Goal: Information Seeking & Learning: Check status

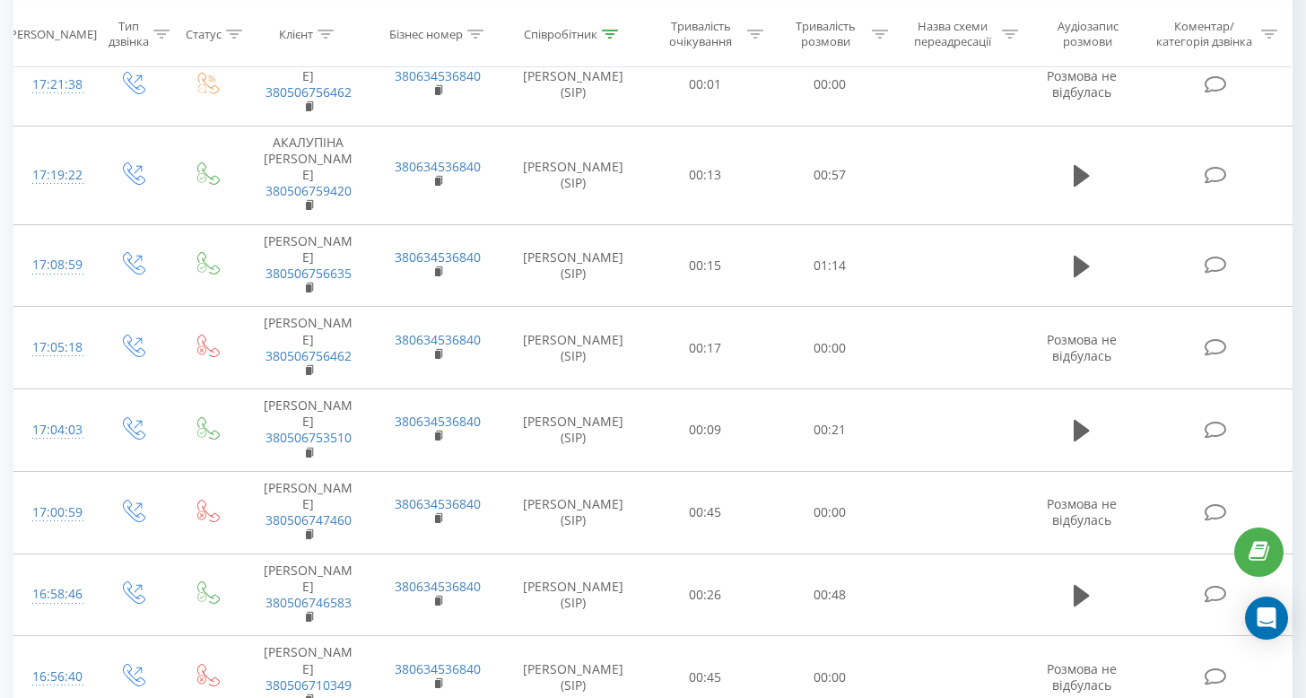
scroll to position [136, 0]
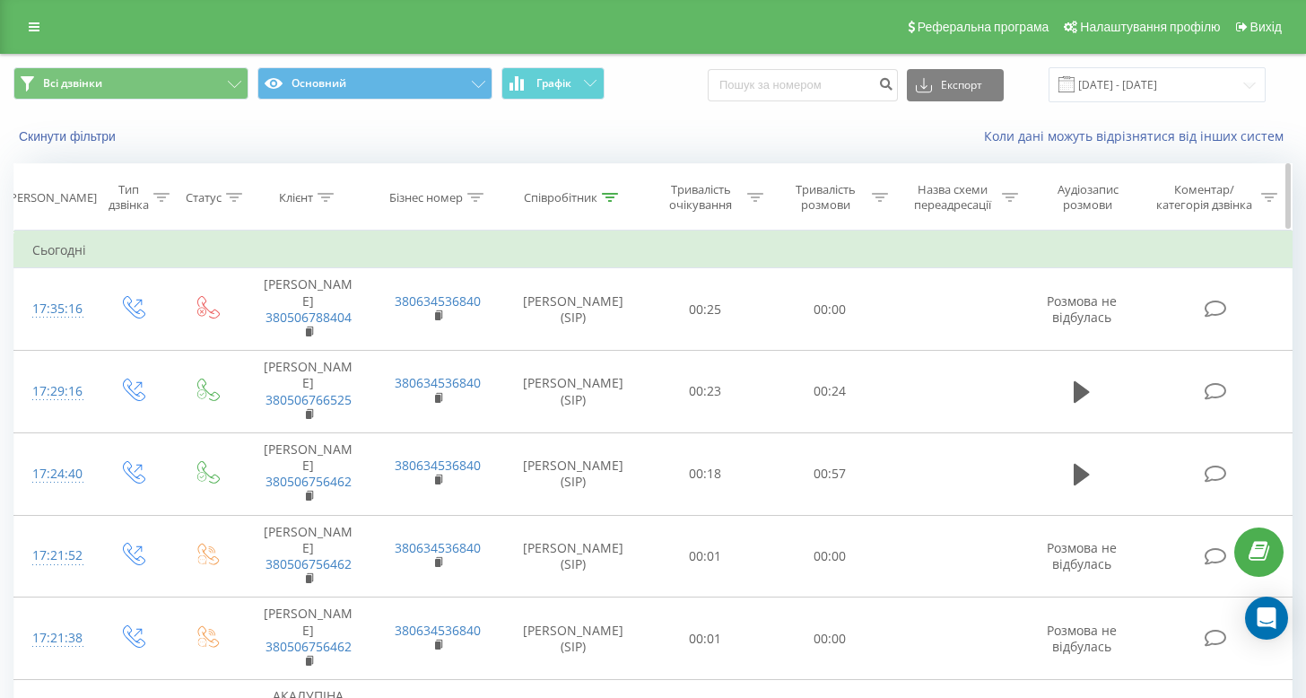
click at [615, 195] on icon at bounding box center [610, 197] width 16 height 9
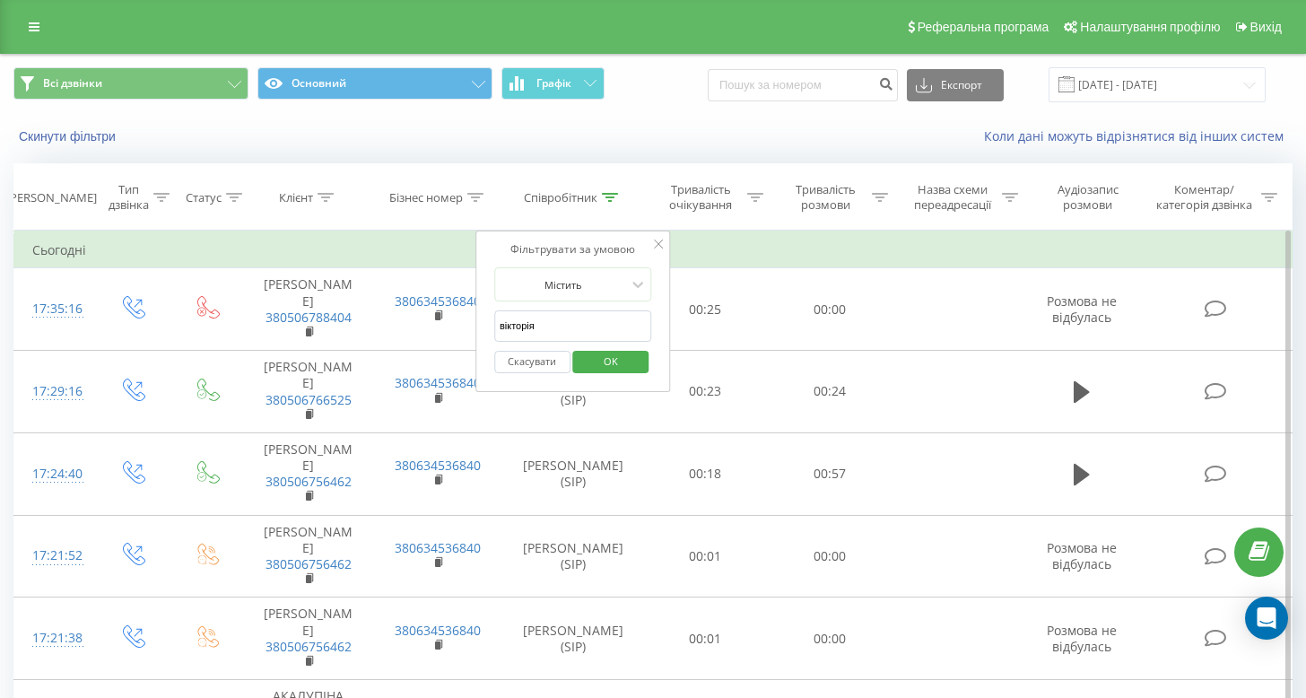
drag, startPoint x: 528, startPoint y: 315, endPoint x: 483, endPoint y: 308, distance: 45.4
click at [483, 308] on div "Фільтрувати за умовою Містить вікторія Скасувати OK" at bounding box center [574, 311] width 196 height 161
click at [592, 362] on span "OK" at bounding box center [611, 361] width 50 height 28
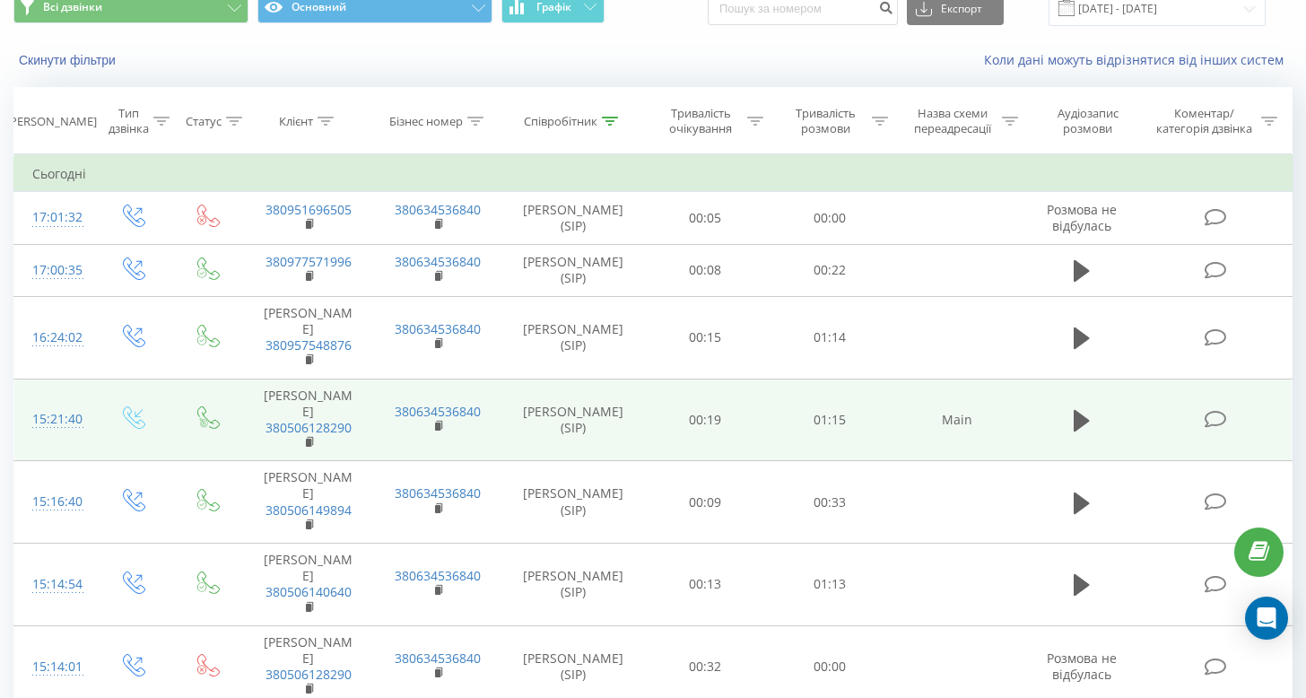
scroll to position [73, 0]
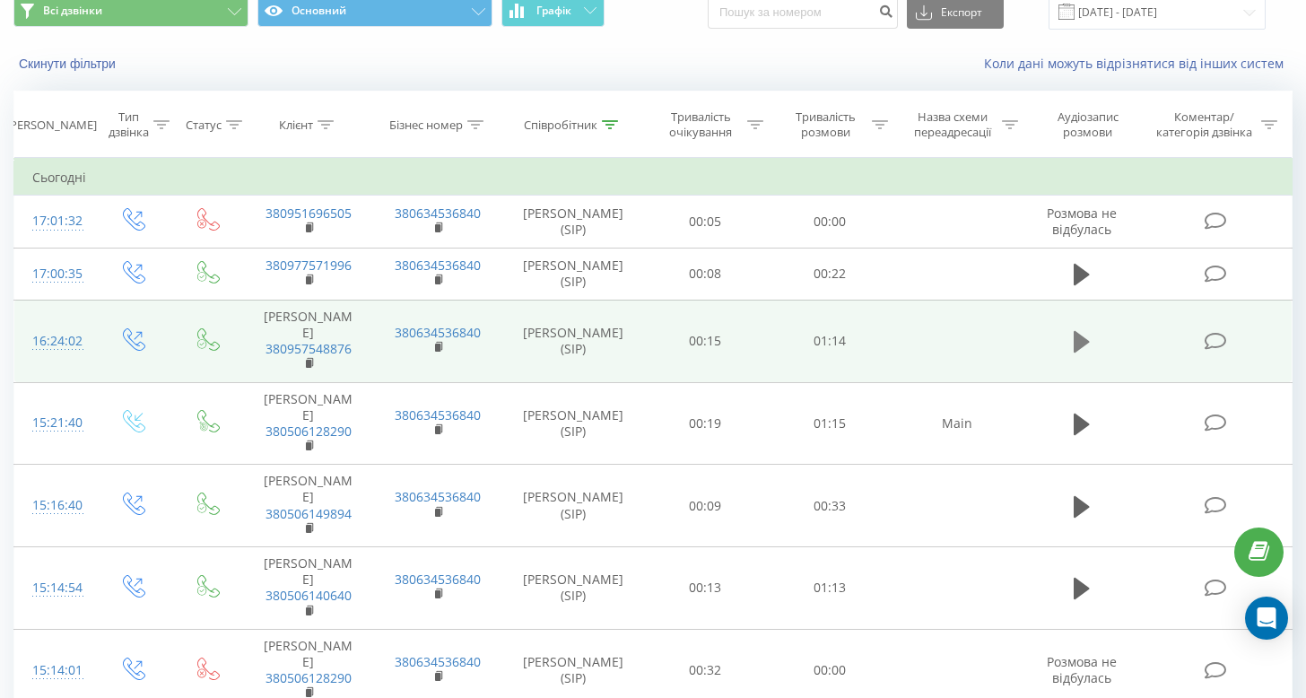
click at [1080, 342] on icon at bounding box center [1082, 342] width 16 height 22
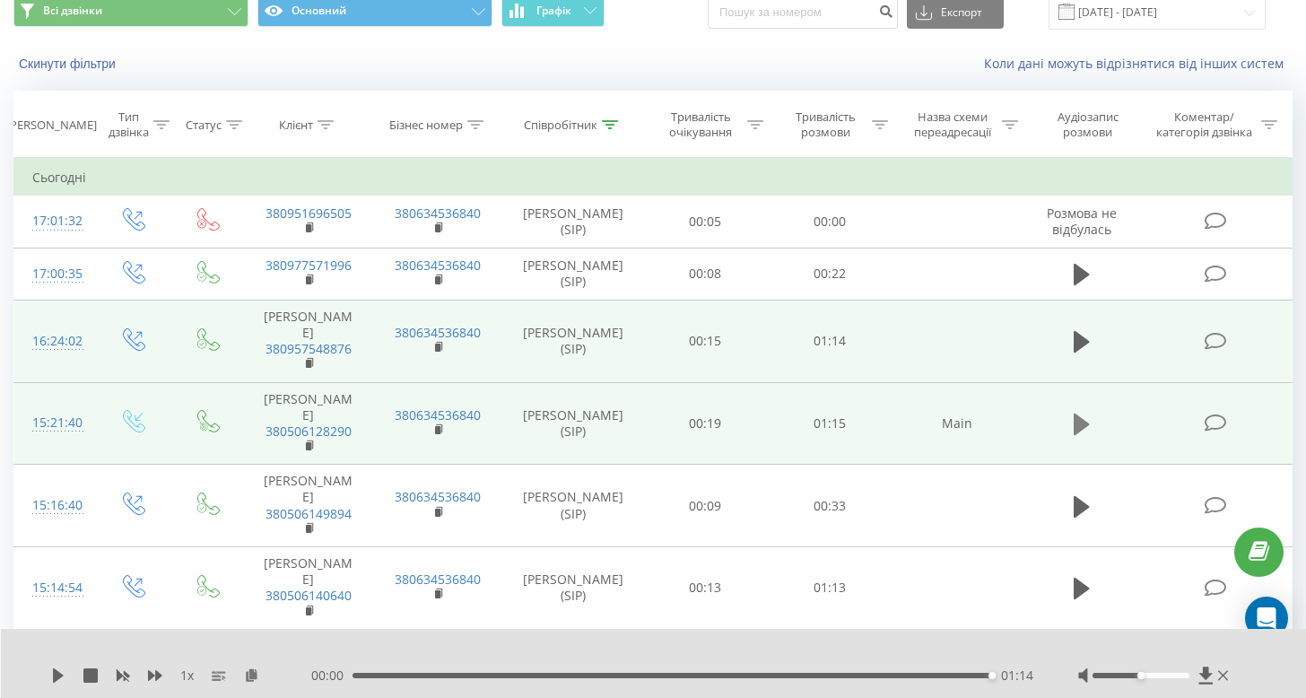
click at [1078, 435] on icon at bounding box center [1082, 425] width 16 height 22
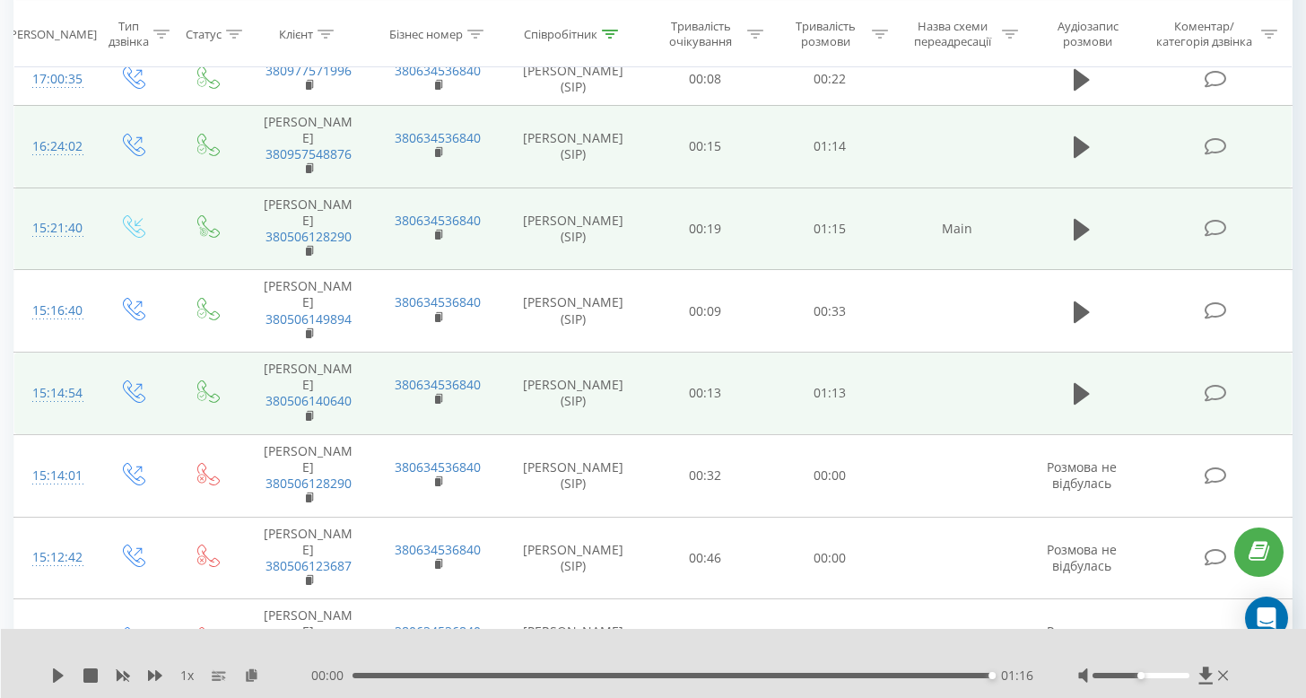
scroll to position [342, 0]
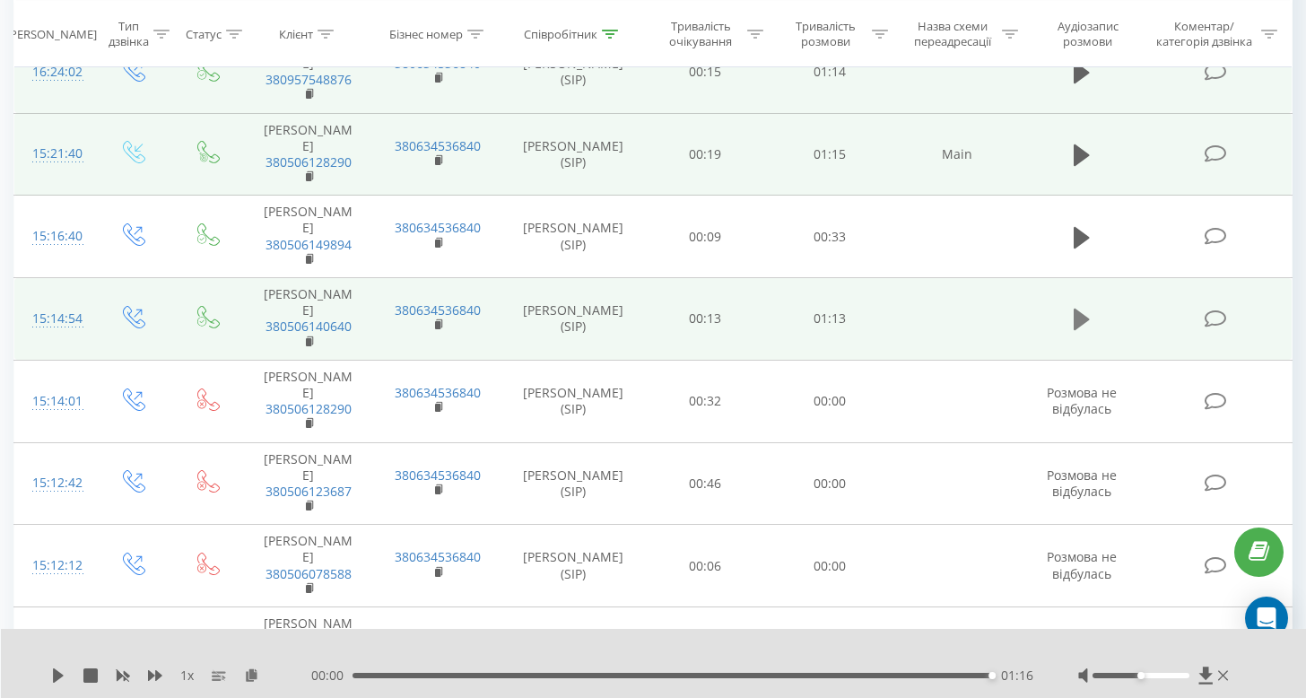
click at [1082, 330] on icon at bounding box center [1082, 320] width 16 height 22
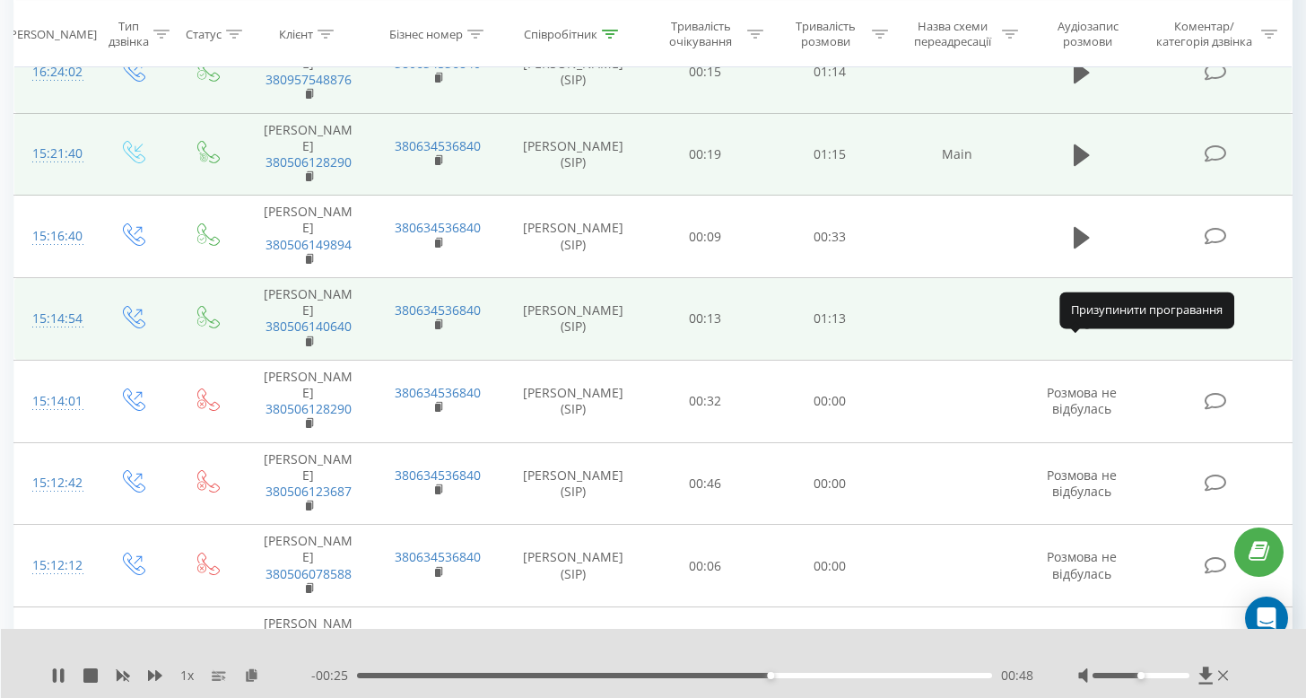
click at [1071, 333] on button at bounding box center [1082, 319] width 27 height 27
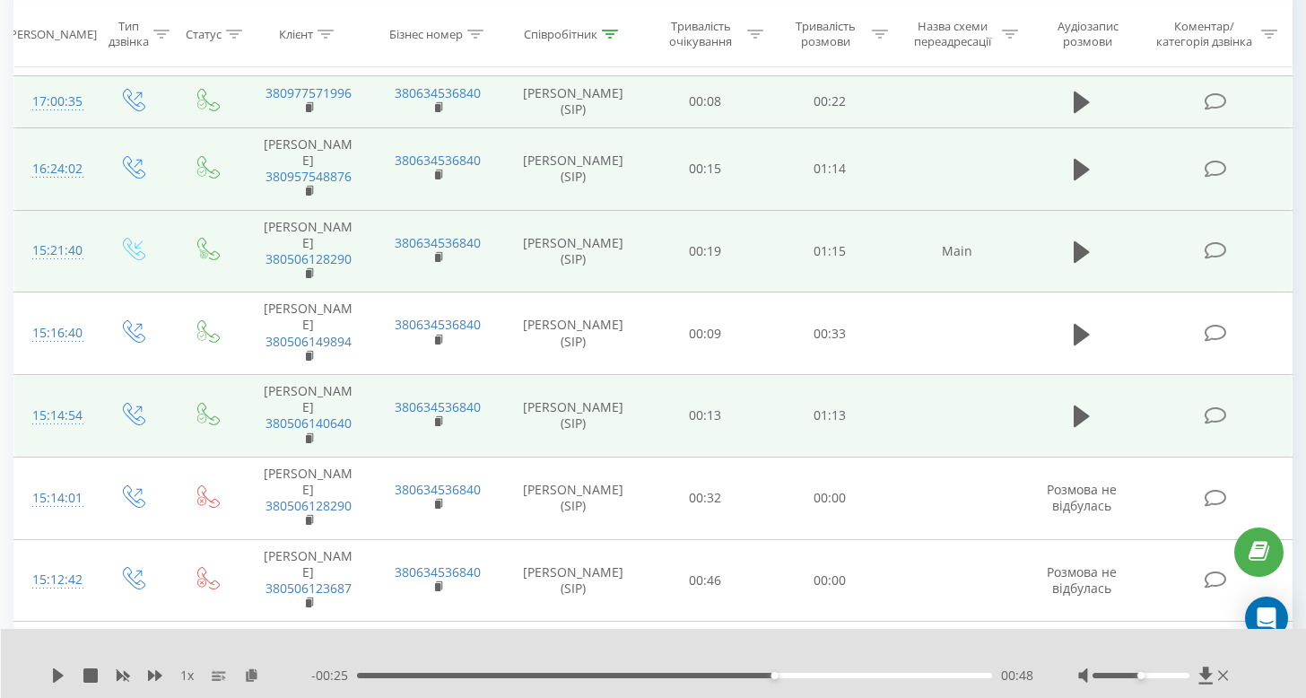
scroll to position [0, 0]
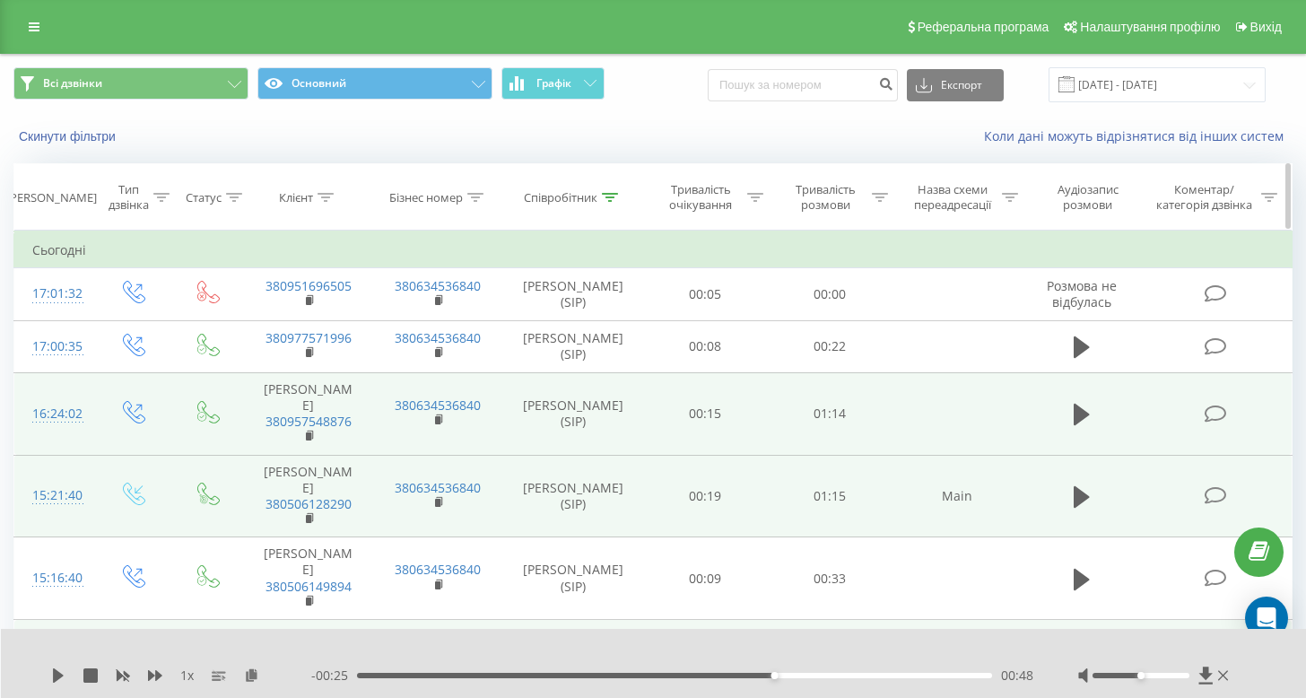
click at [615, 190] on div at bounding box center [610, 197] width 16 height 15
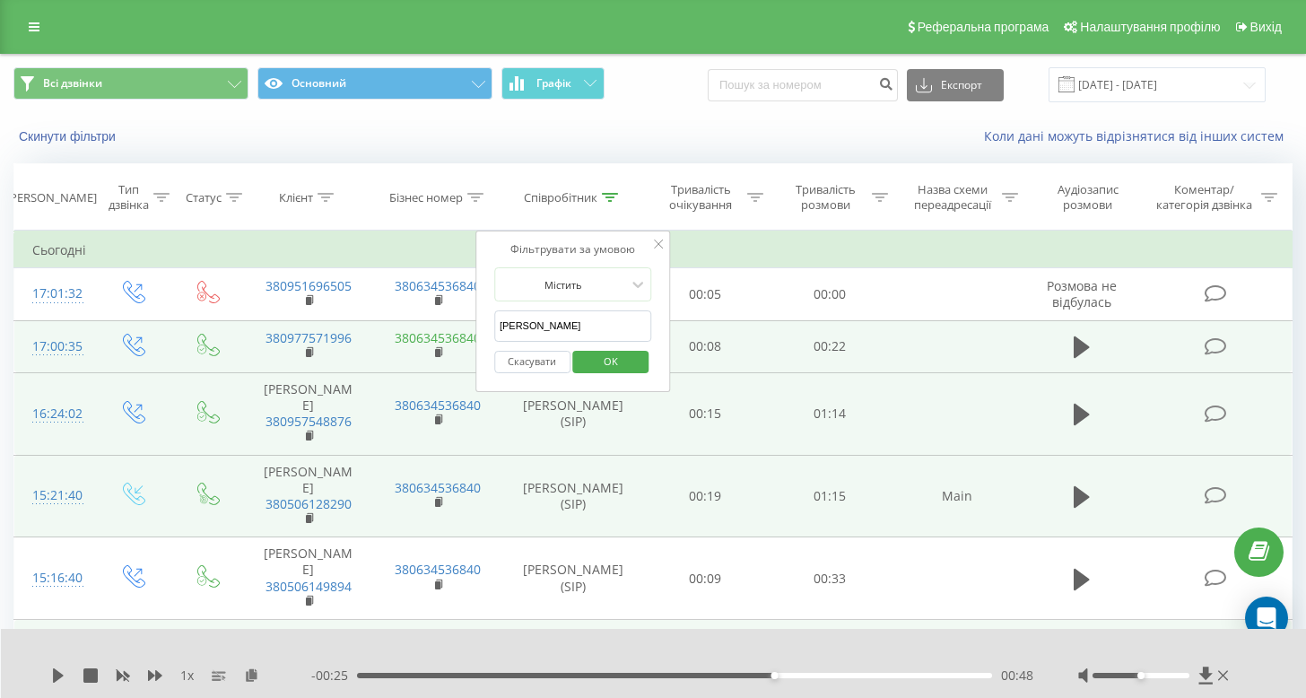
drag, startPoint x: 573, startPoint y: 324, endPoint x: 458, endPoint y: 327, distance: 114.9
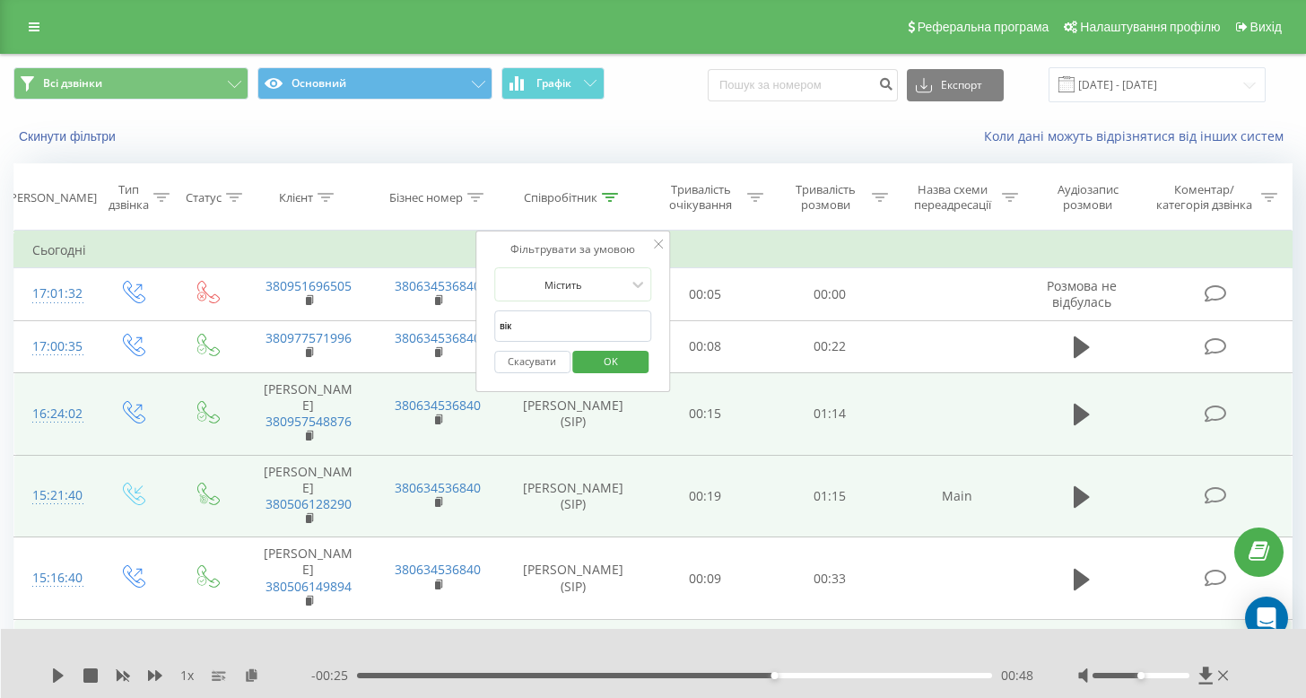
type input "вікторія"
click at [613, 360] on span "OK" at bounding box center [611, 361] width 50 height 28
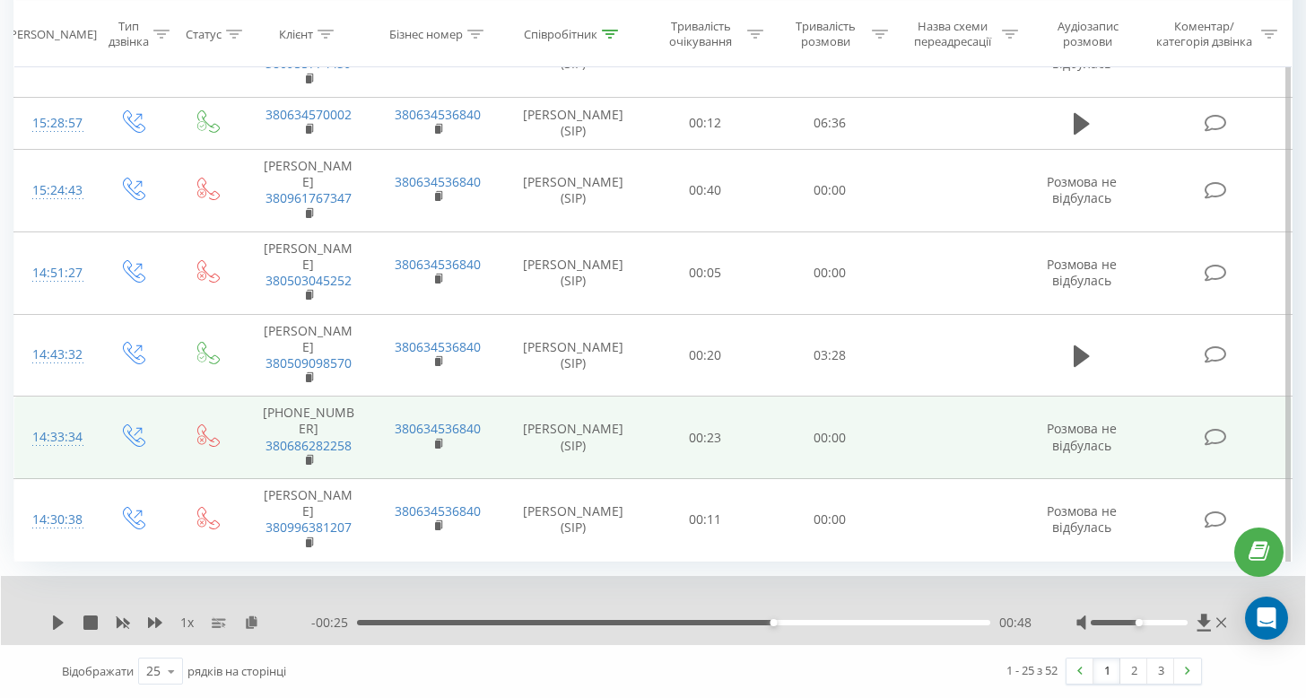
scroll to position [2040, 0]
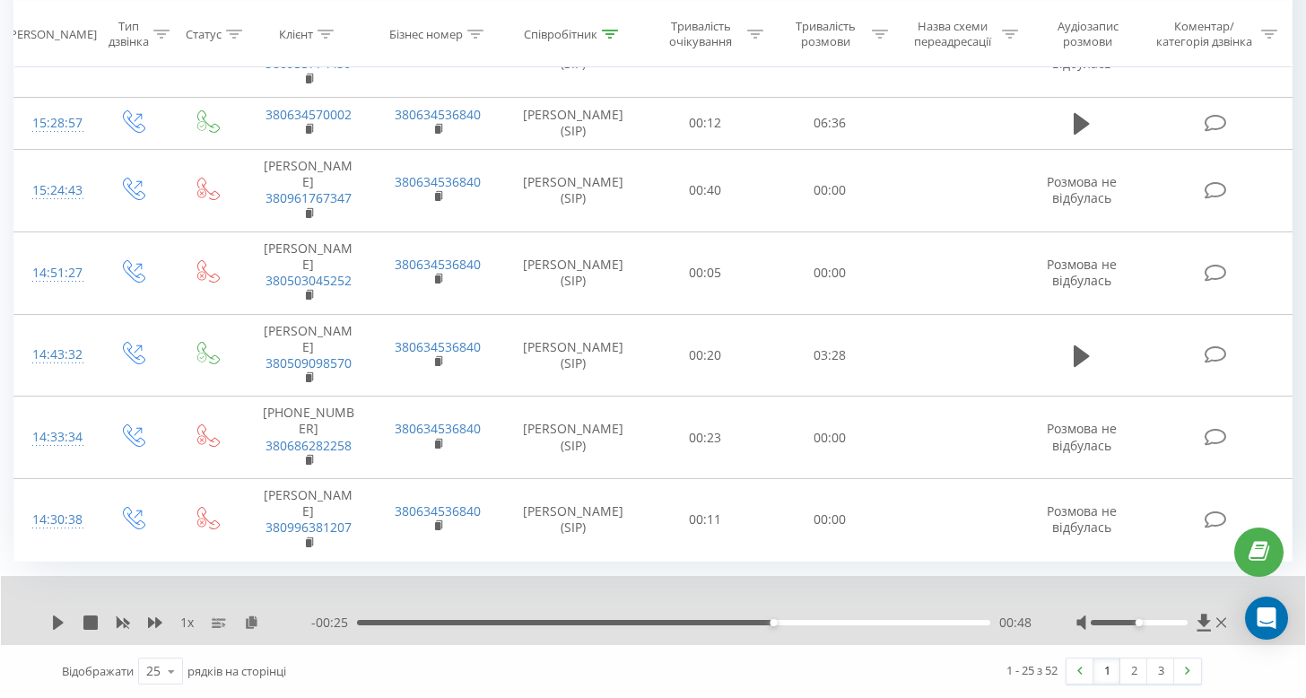
click at [1105, 672] on link "1" at bounding box center [1107, 671] width 27 height 25
drag, startPoint x: 1131, startPoint y: 676, endPoint x: 993, endPoint y: 336, distance: 367.0
click at [1132, 676] on link "2" at bounding box center [1134, 671] width 27 height 25
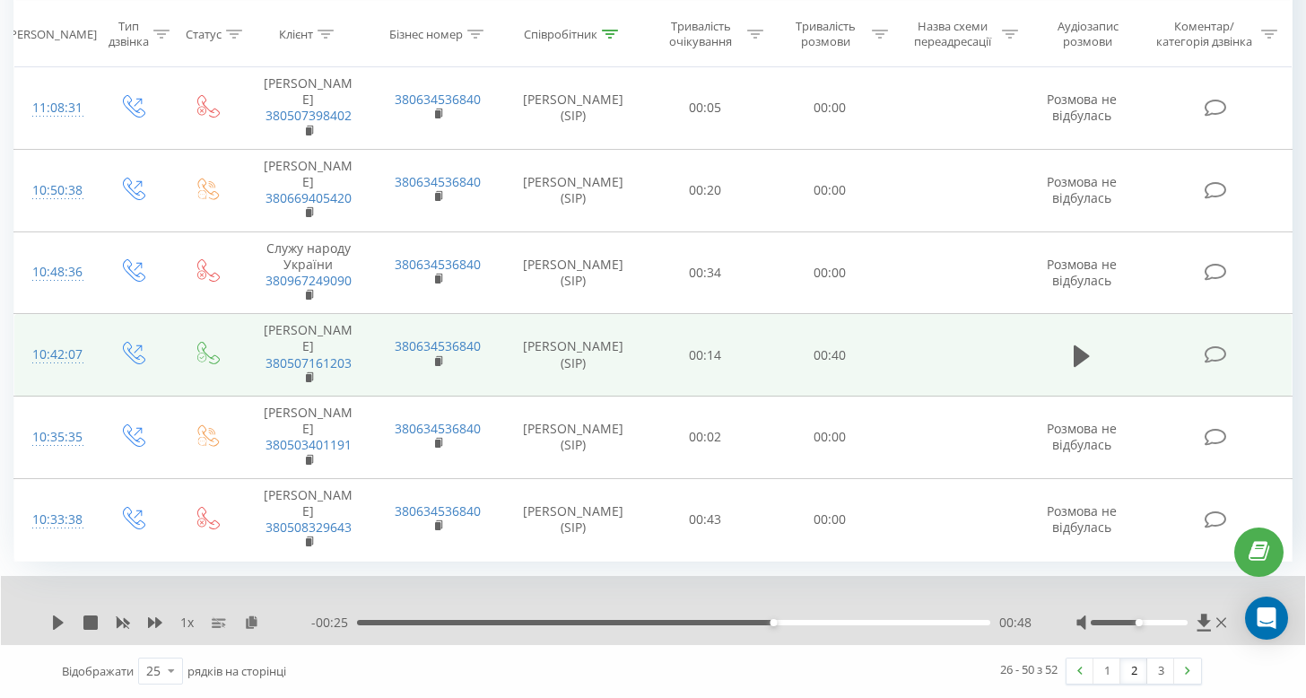
scroll to position [2055, 0]
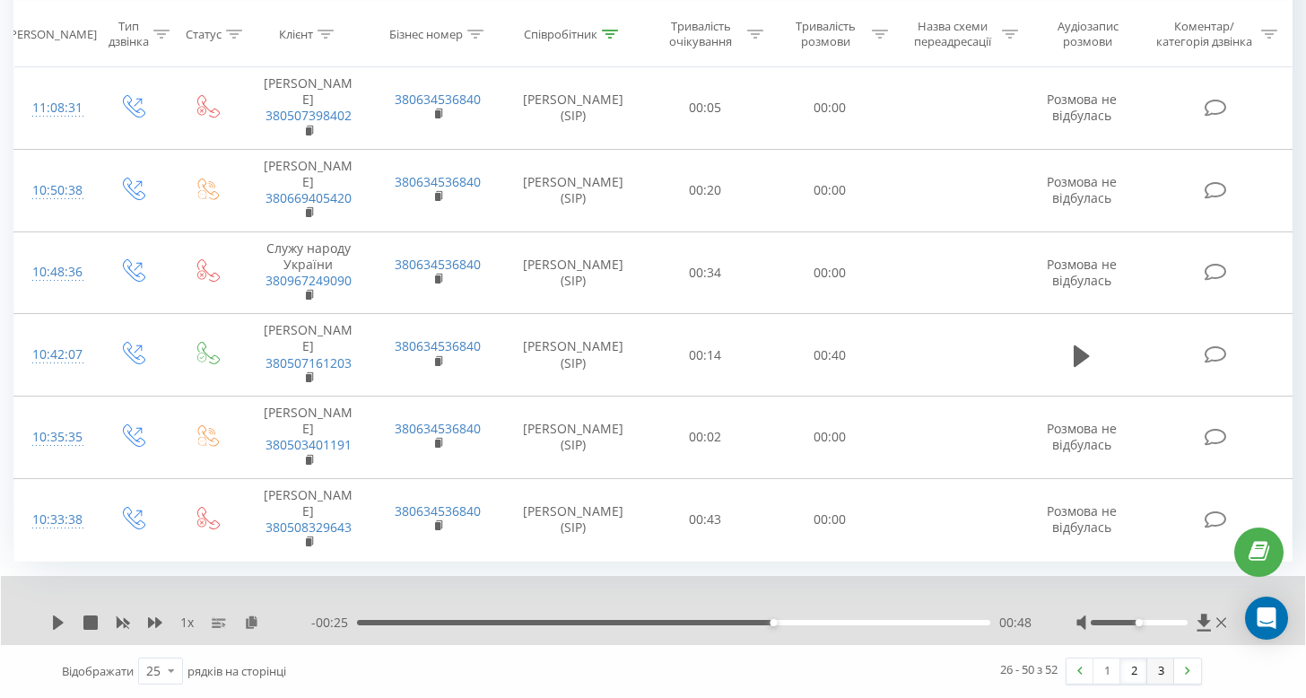
click at [1163, 672] on link "3" at bounding box center [1161, 671] width 27 height 25
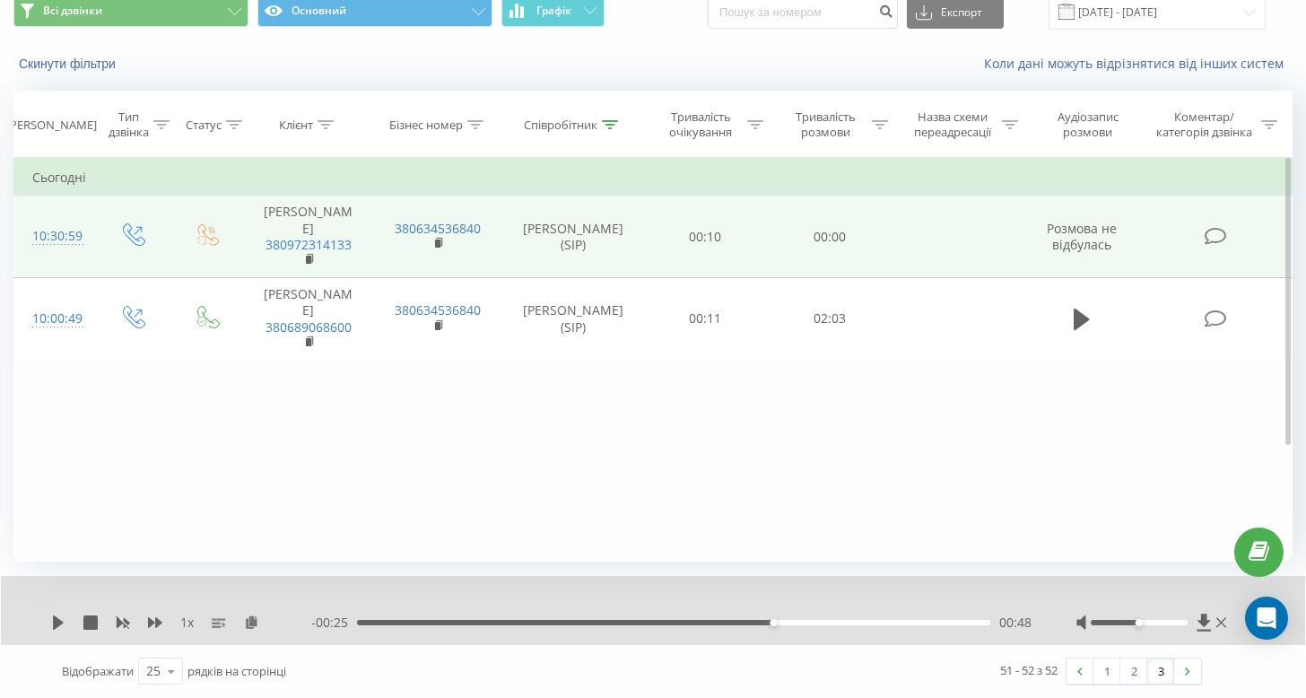
scroll to position [72, 0]
